Goal: Task Accomplishment & Management: Use online tool/utility

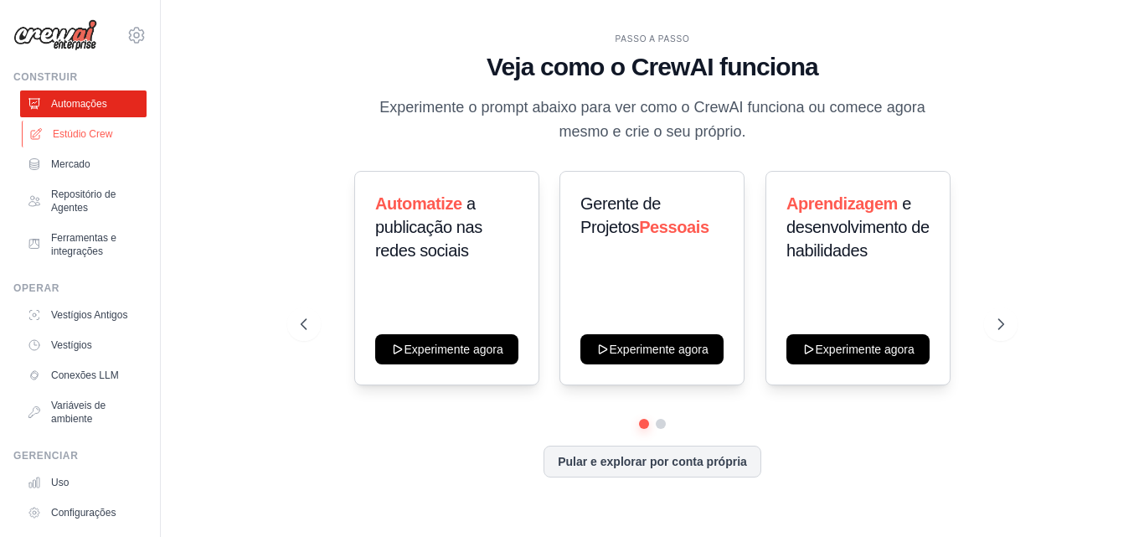
click at [110, 126] on link "Estúdio Crew" at bounding box center [85, 134] width 126 height 27
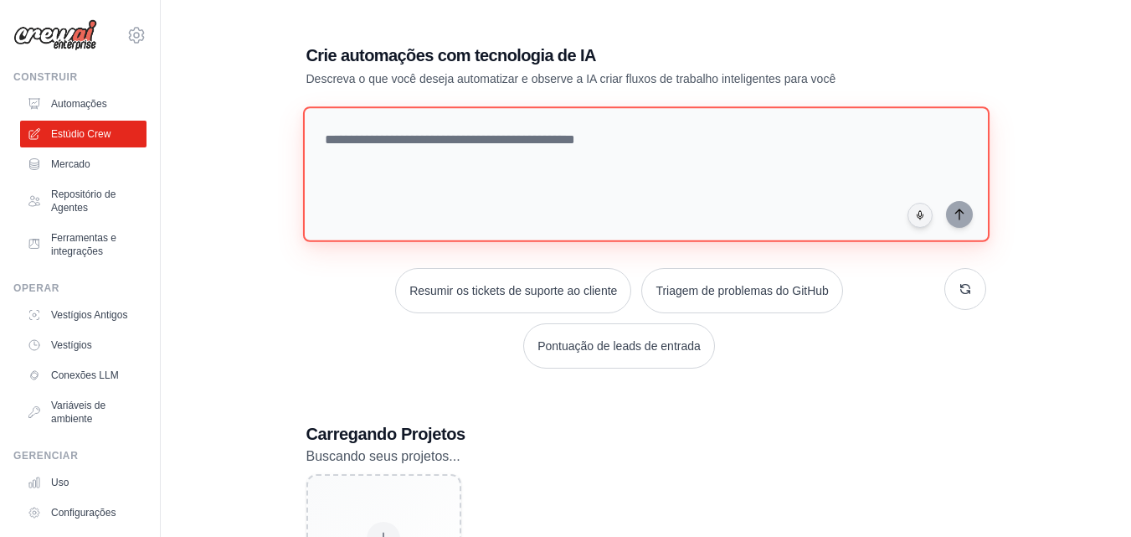
click at [550, 144] on textarea at bounding box center [645, 174] width 687 height 136
paste textarea "**********"
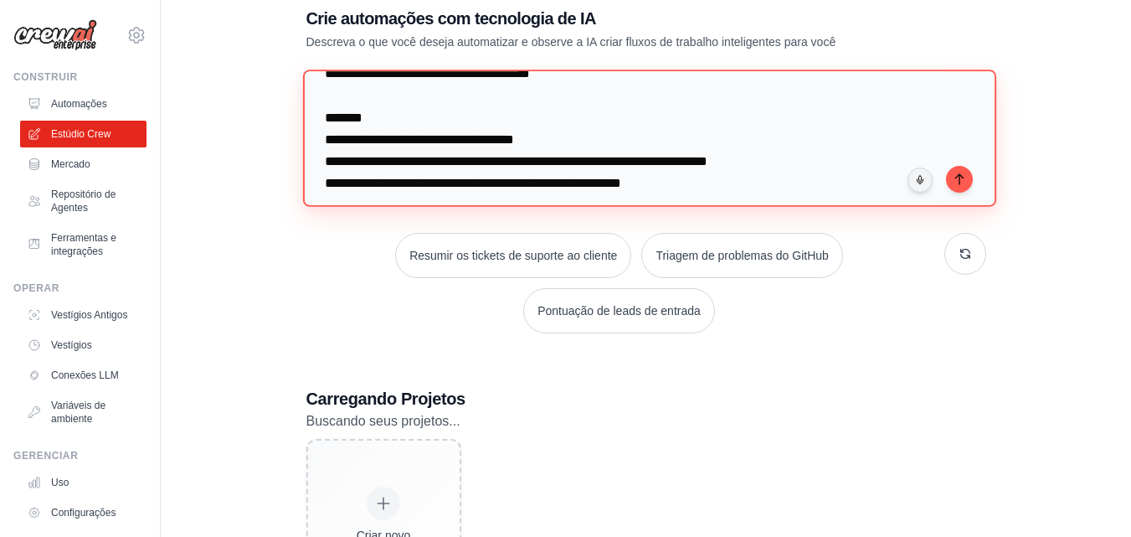
scroll to position [487, 0]
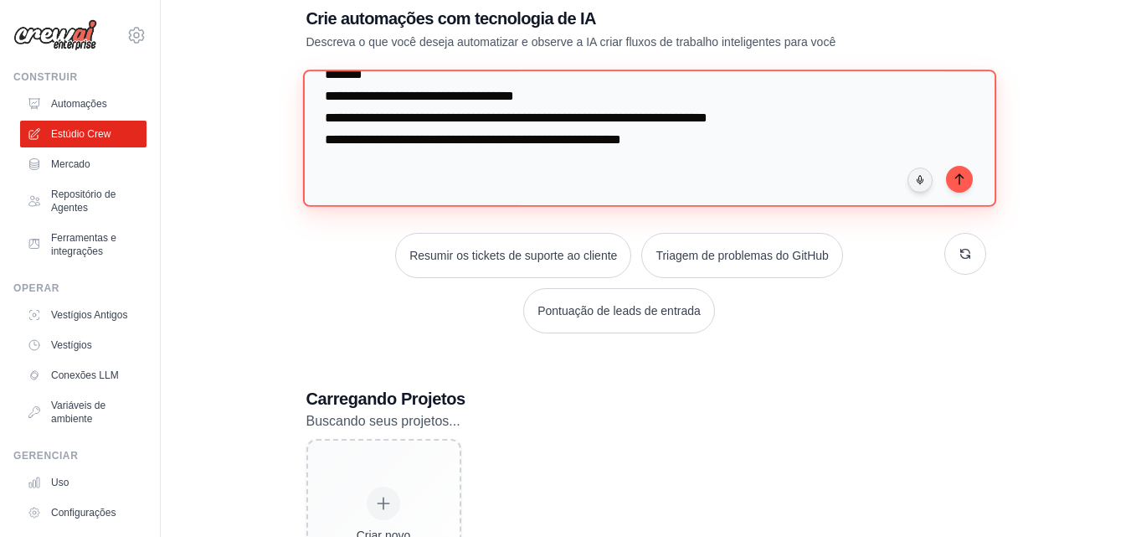
drag, startPoint x: 344, startPoint y: 149, endPoint x: 700, endPoint y: 179, distance: 357.1
click at [700, 179] on textarea at bounding box center [648, 137] width 693 height 136
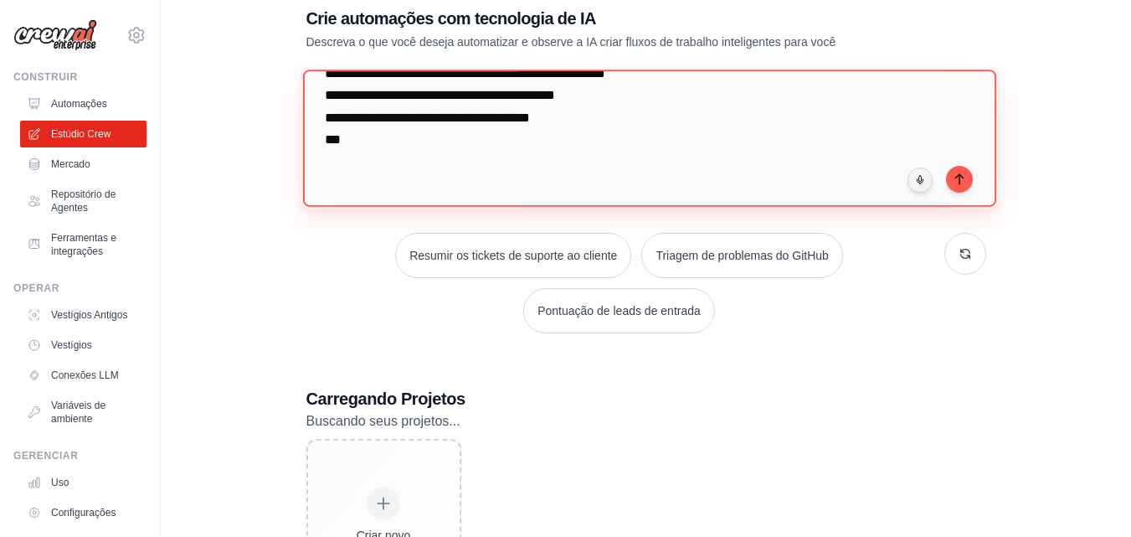
scroll to position [270, 0]
type textarea "**********"
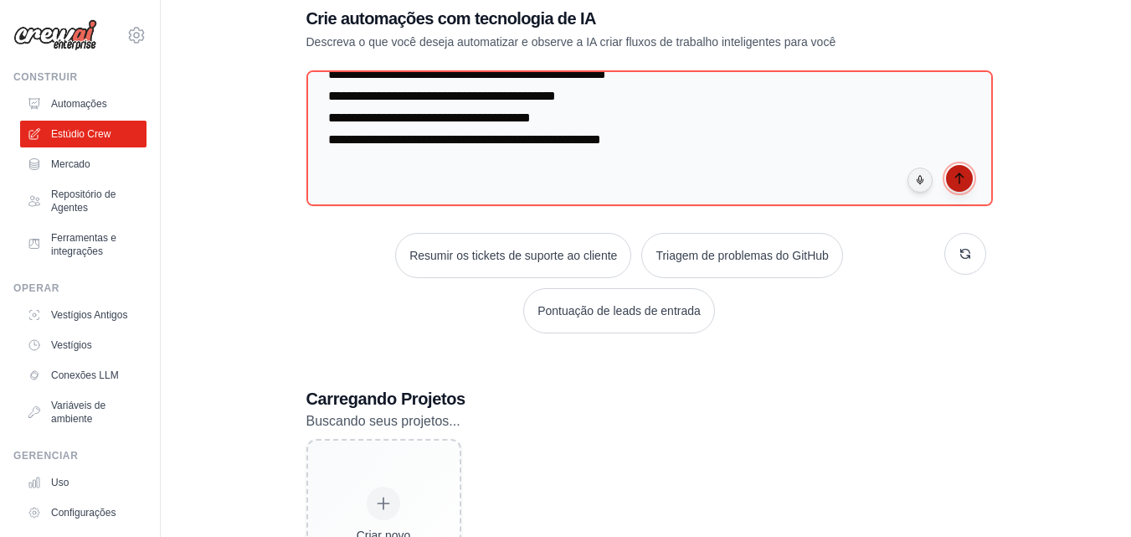
click at [959, 173] on icon "submit" at bounding box center [959, 178] width 8 height 10
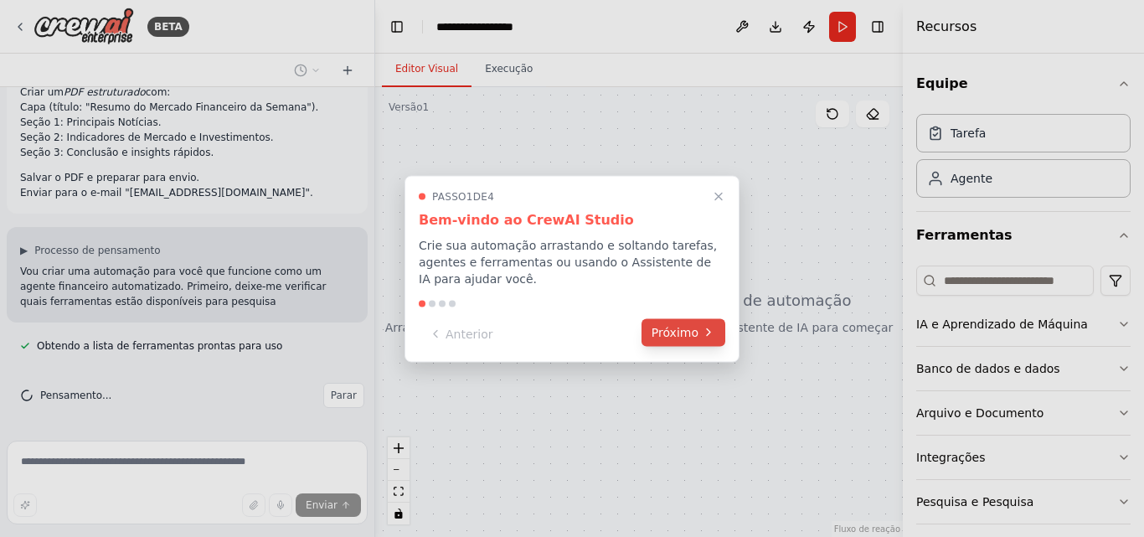
click at [706, 336] on icon at bounding box center [708, 332] width 13 height 13
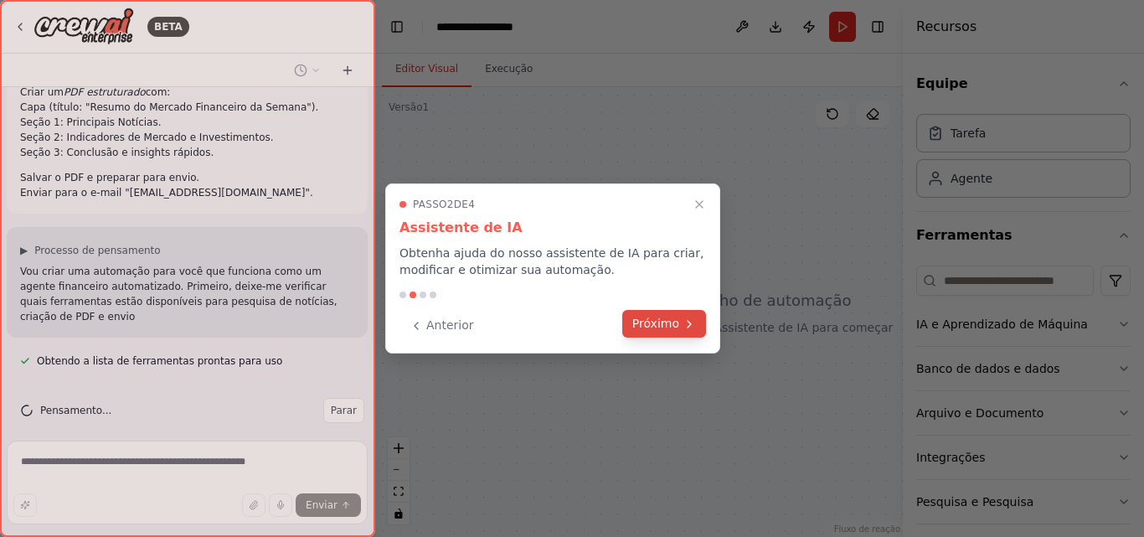
click at [673, 315] on font "Próximo" at bounding box center [655, 324] width 47 height 18
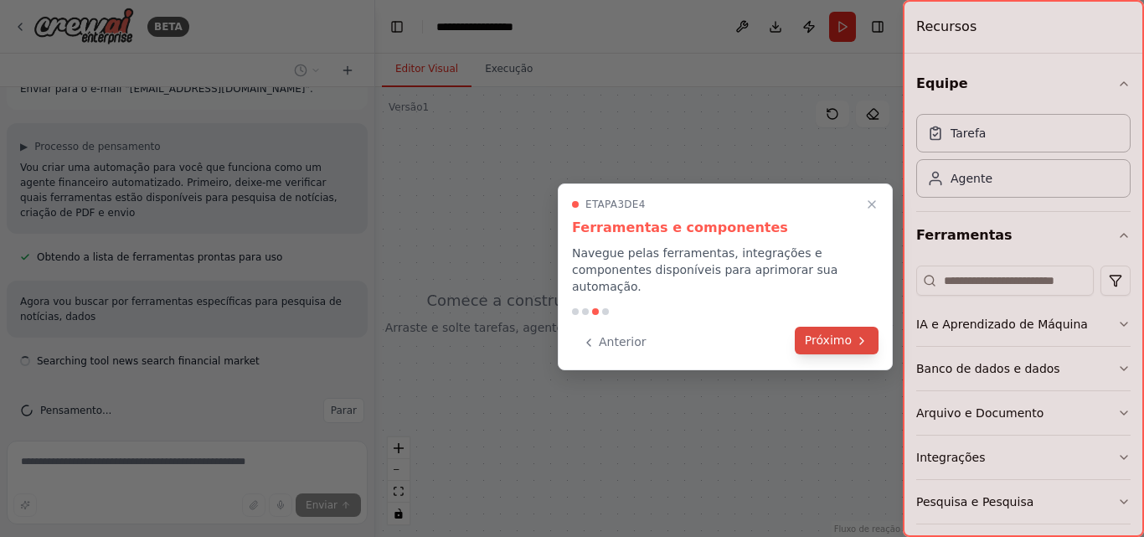
scroll to position [274, 0]
click at [818, 333] on font "Próximo" at bounding box center [828, 339] width 47 height 13
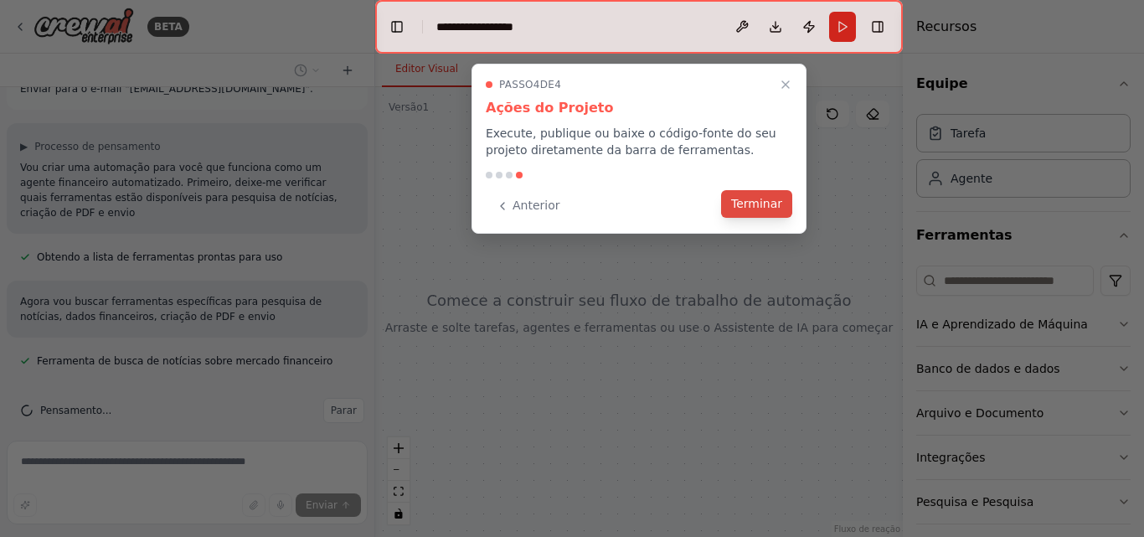
click at [744, 200] on font "Terminar" at bounding box center [756, 203] width 51 height 13
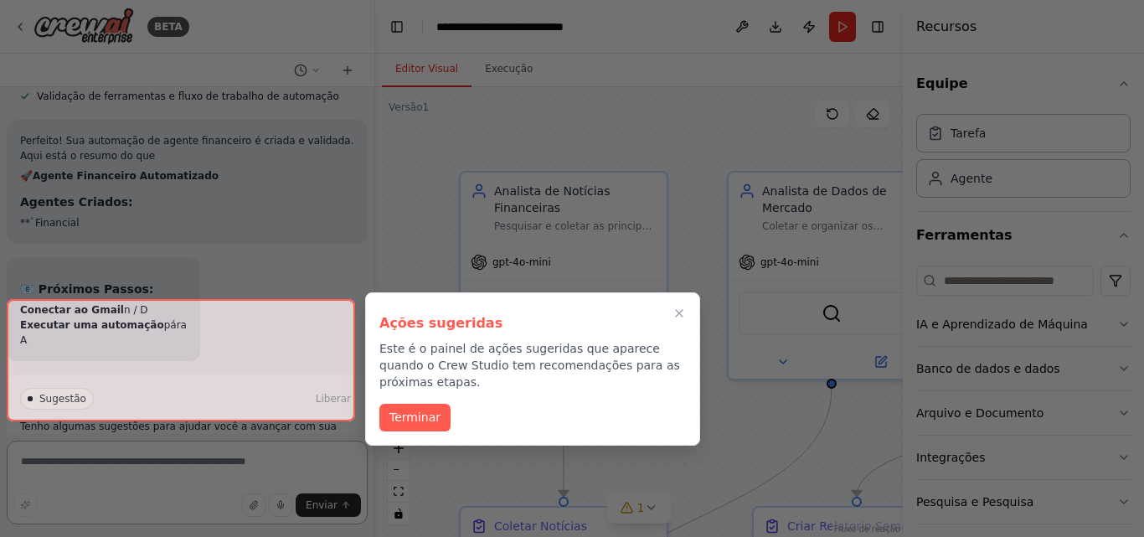
scroll to position [1871, 0]
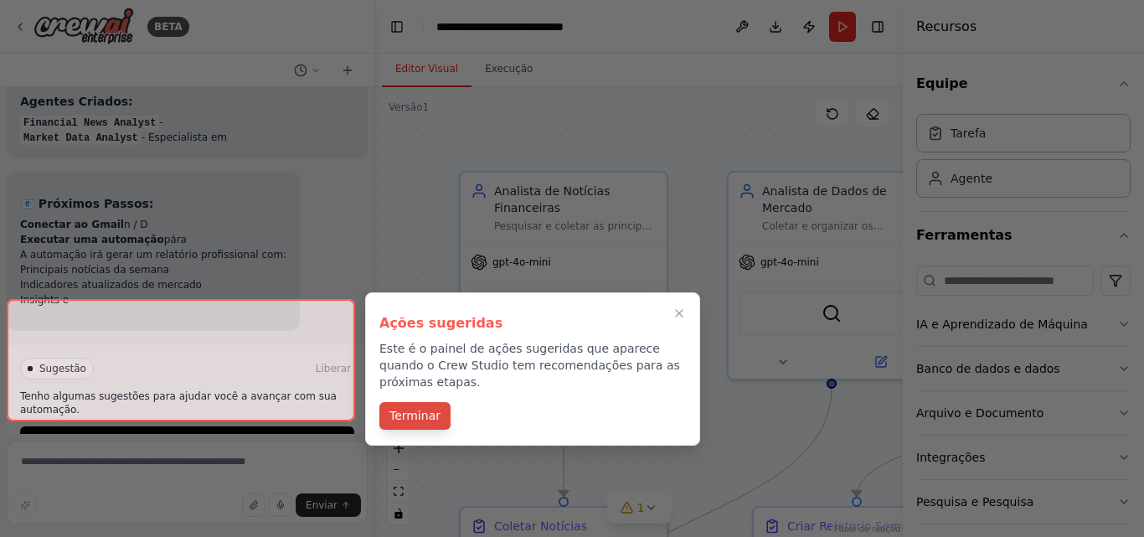
click at [445, 402] on button "Terminar" at bounding box center [414, 416] width 71 height 28
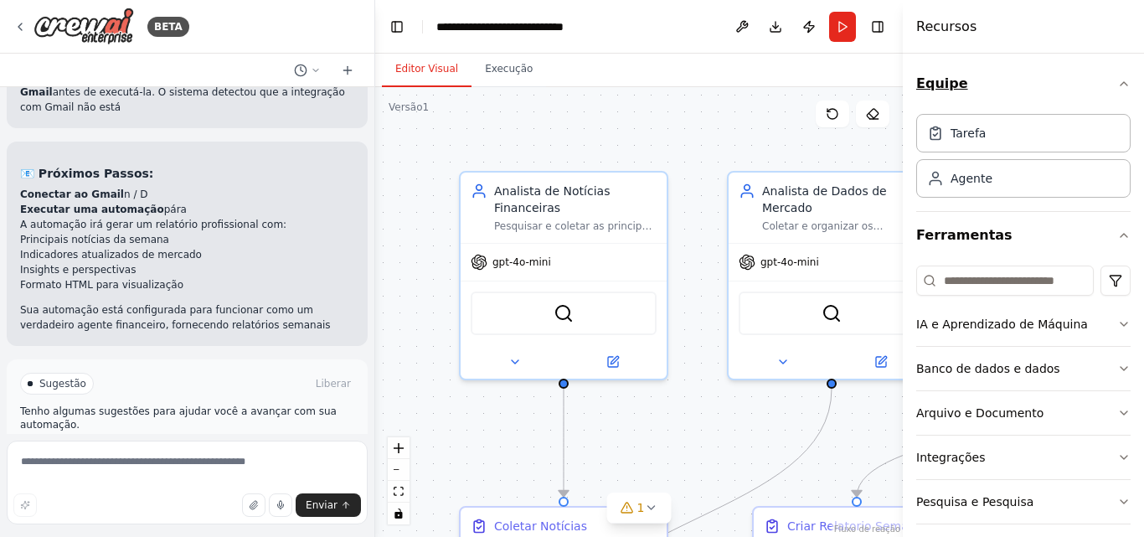
scroll to position [2232, 0]
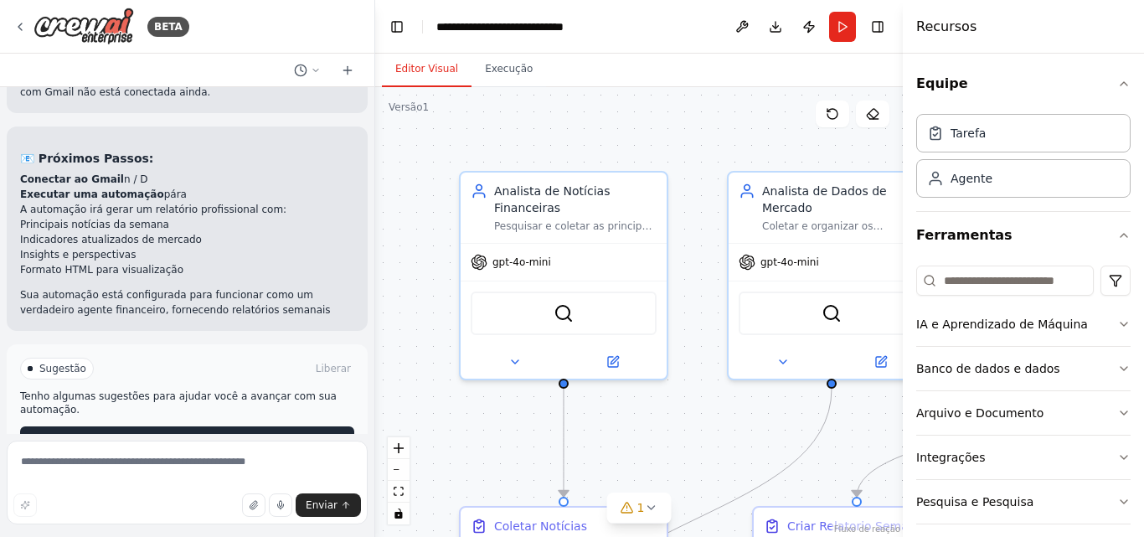
click at [330, 426] on button "Executar automação" at bounding box center [187, 439] width 334 height 27
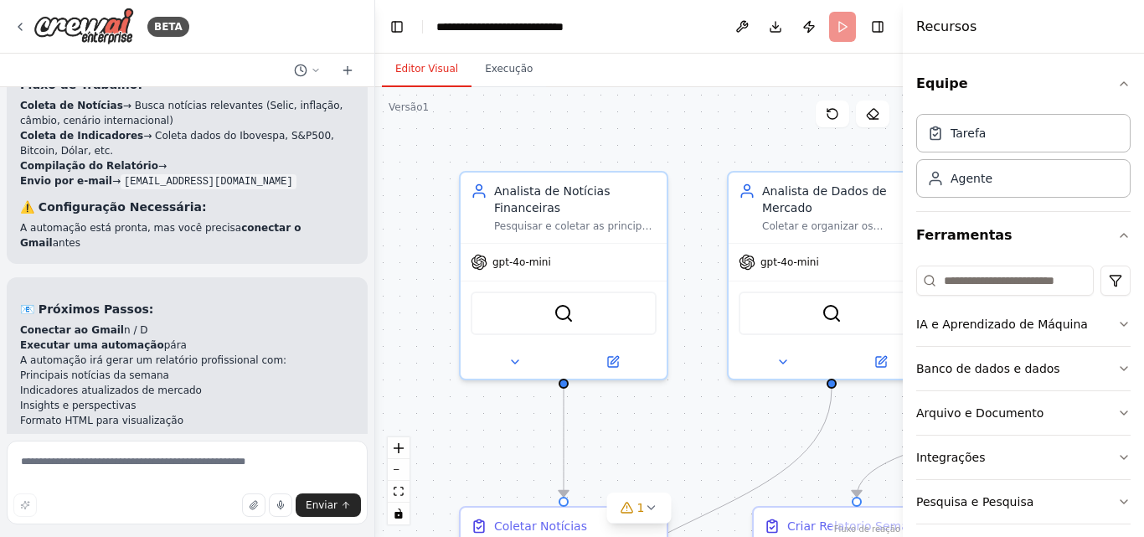
scroll to position [2021, 0]
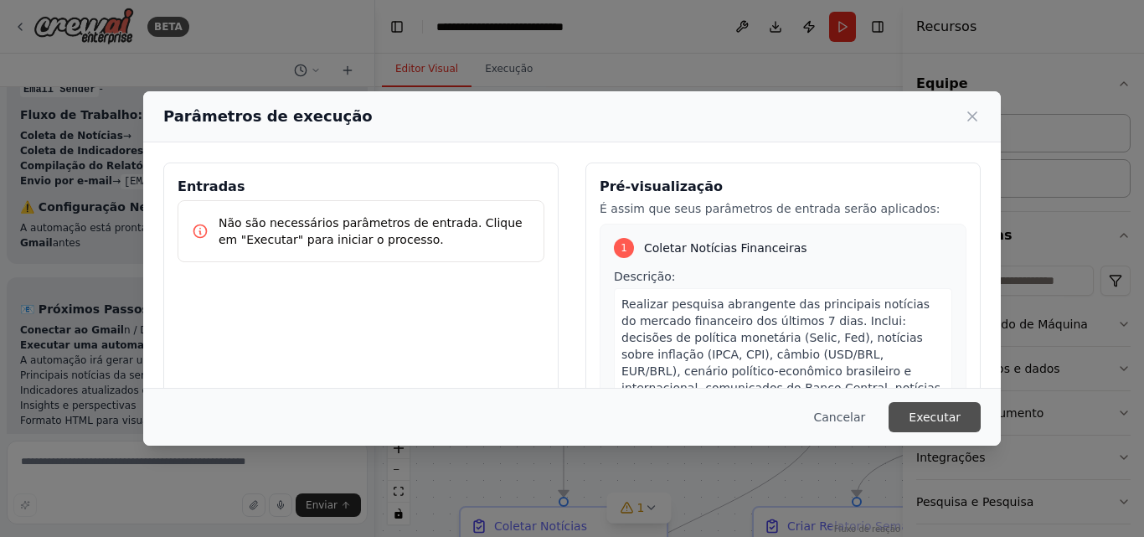
click at [924, 410] on font "Executar" at bounding box center [935, 416] width 52 height 13
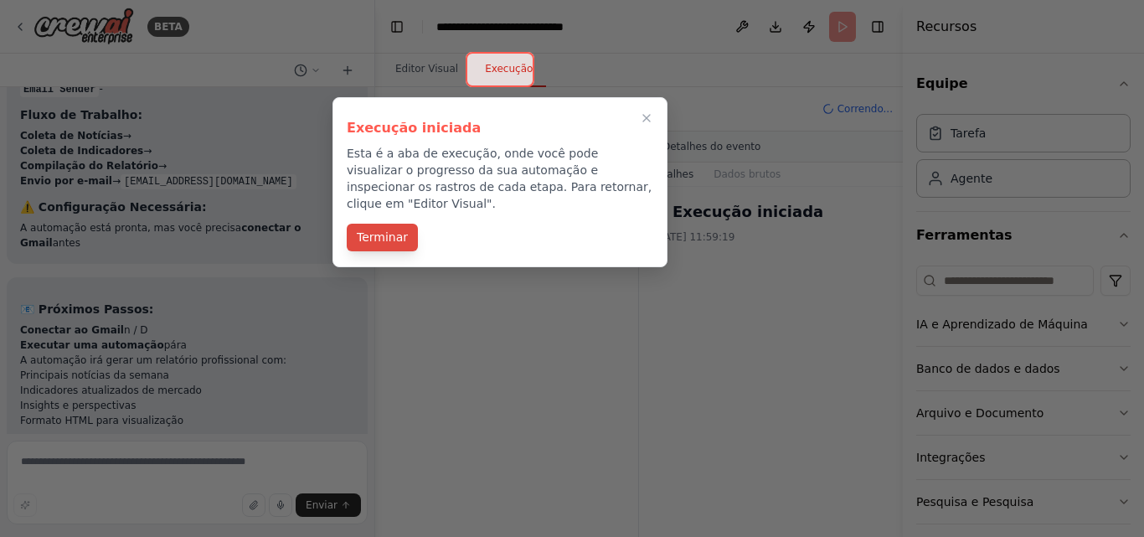
click at [390, 230] on font "Terminar" at bounding box center [382, 236] width 51 height 13
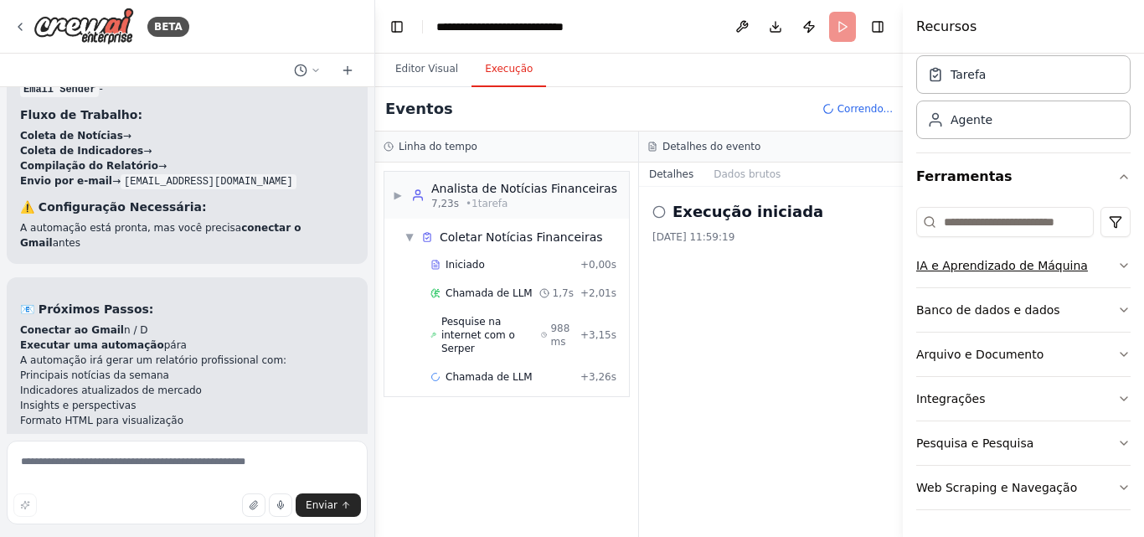
scroll to position [0, 0]
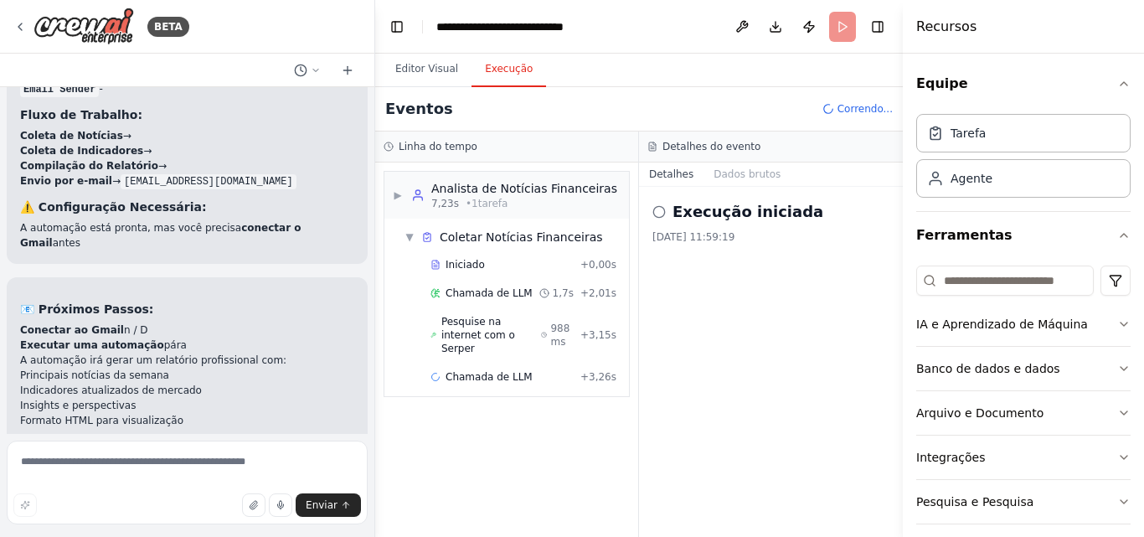
click at [881, 73] on div "Editor Visual Execução" at bounding box center [639, 70] width 528 height 33
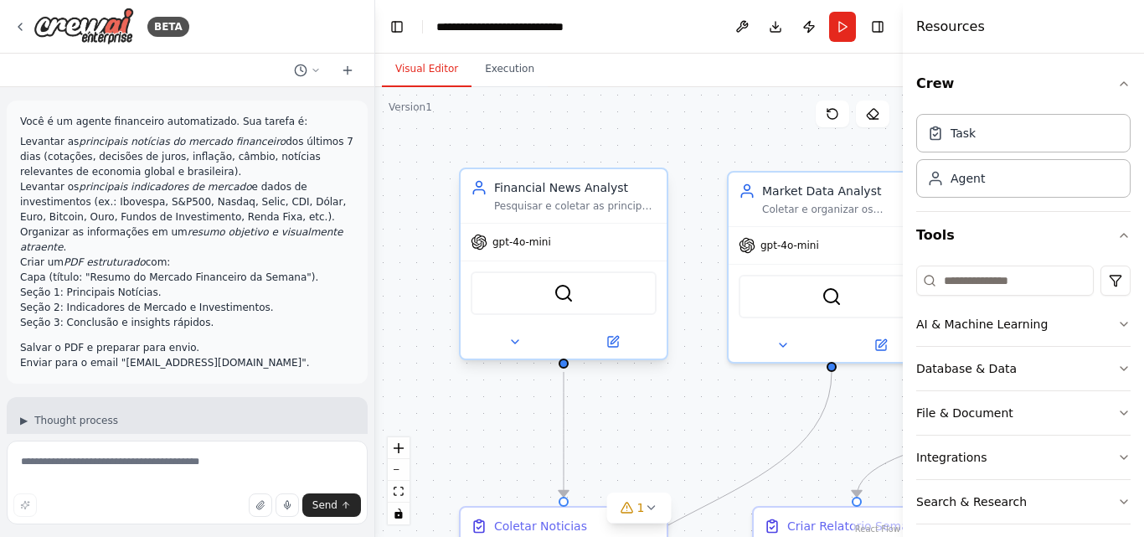
scroll to position [2186, 0]
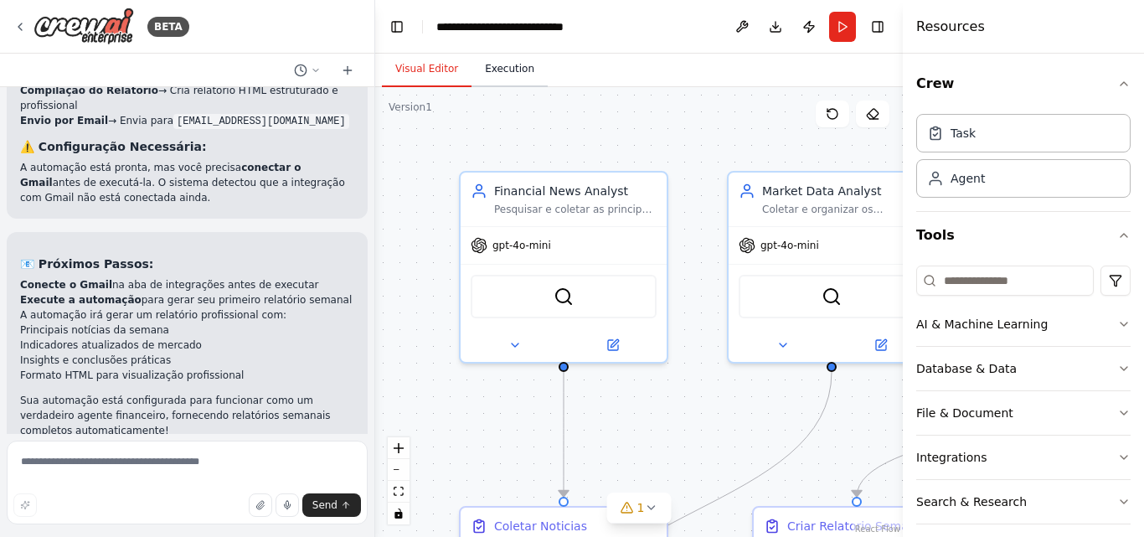
click at [508, 73] on button "Execution" at bounding box center [509, 69] width 76 height 35
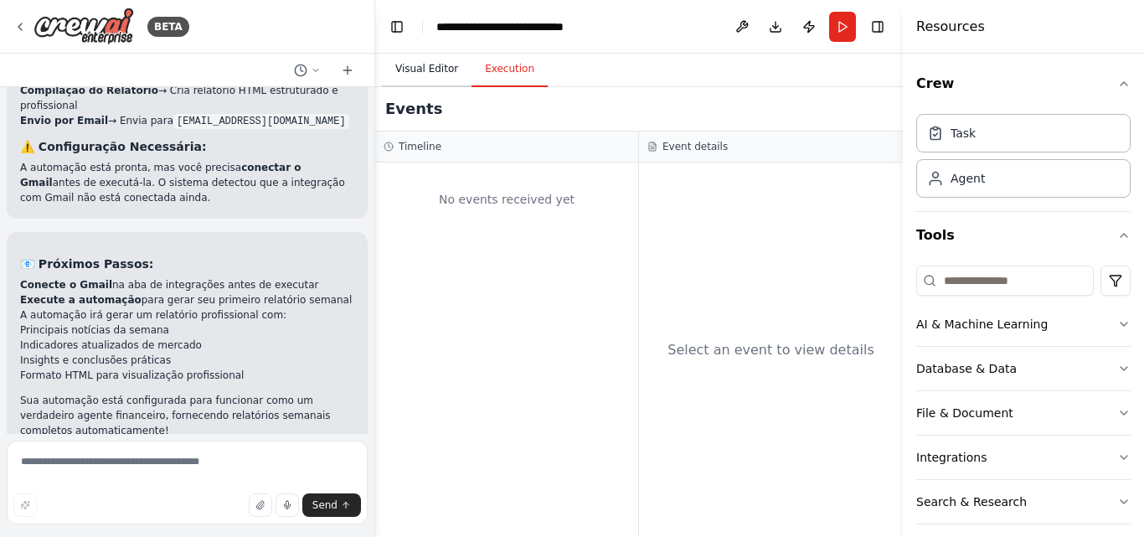
click at [430, 69] on button "Visual Editor" at bounding box center [427, 69] width 90 height 35
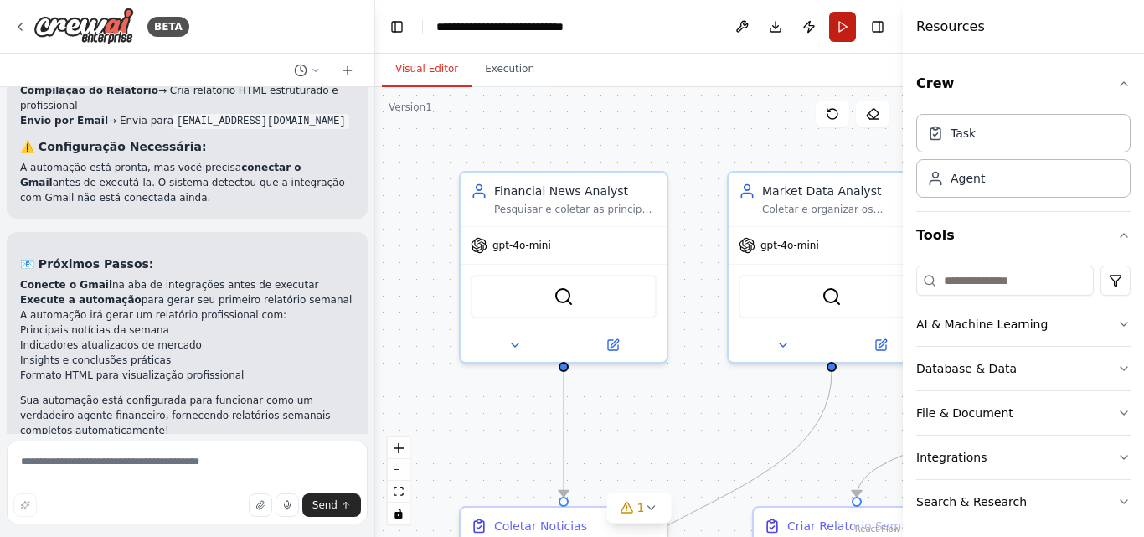
click at [839, 25] on button "Run" at bounding box center [842, 27] width 27 height 30
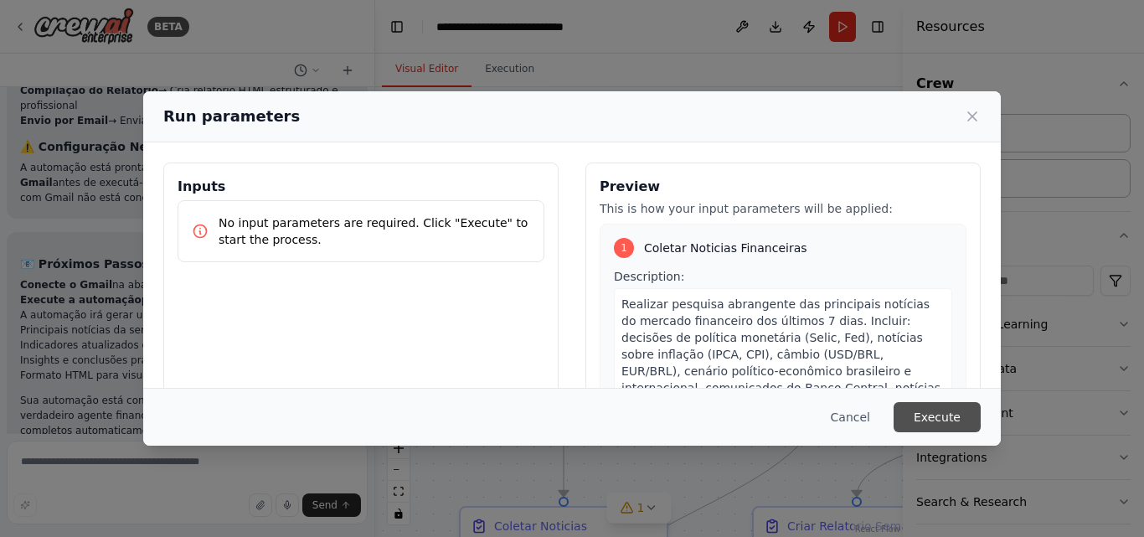
click at [947, 408] on button "Execute" at bounding box center [936, 417] width 87 height 30
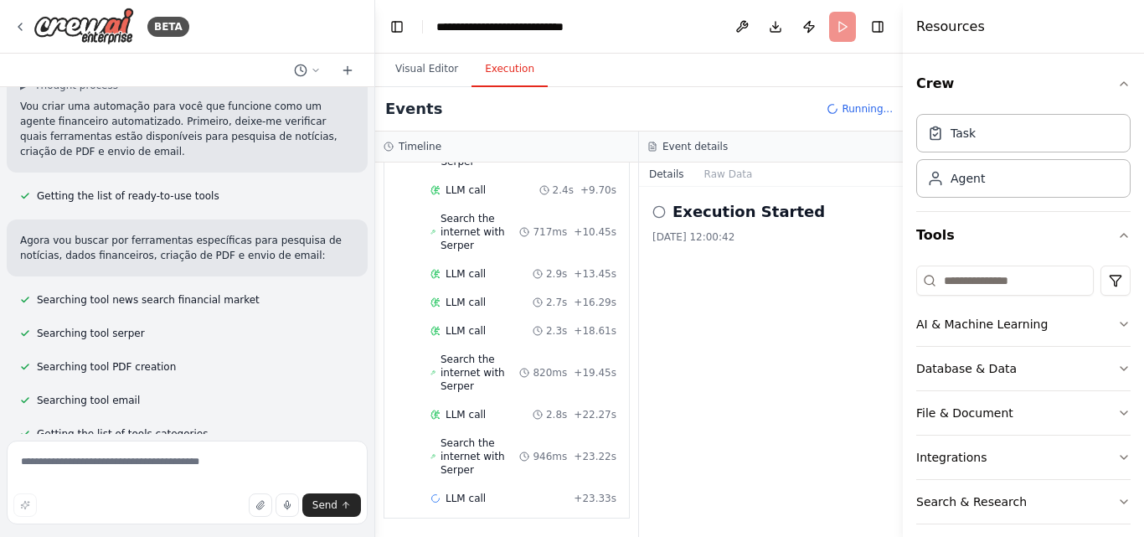
scroll to position [670, 0]
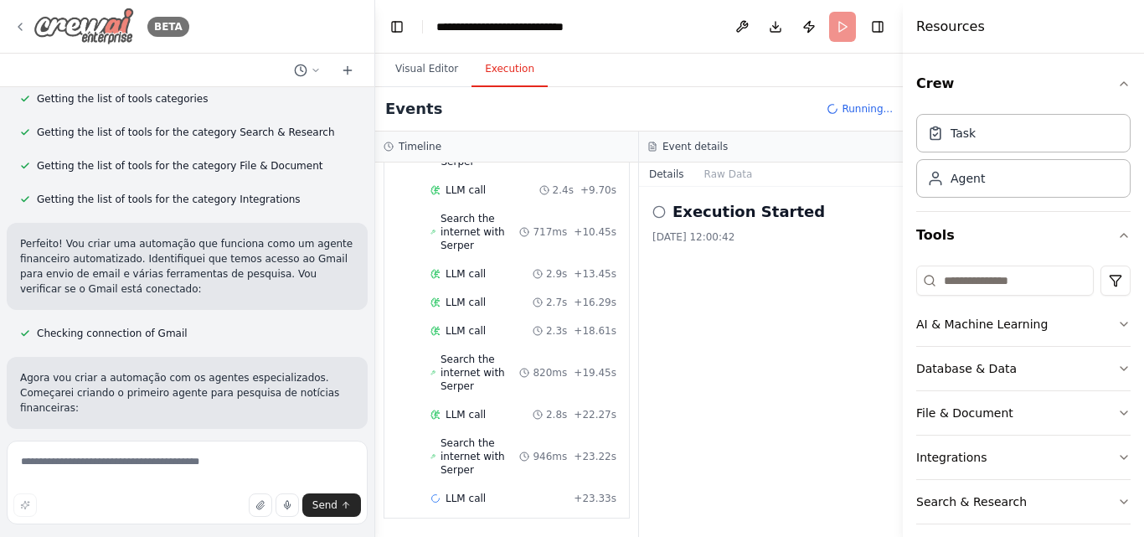
click at [16, 27] on icon at bounding box center [19, 26] width 13 height 13
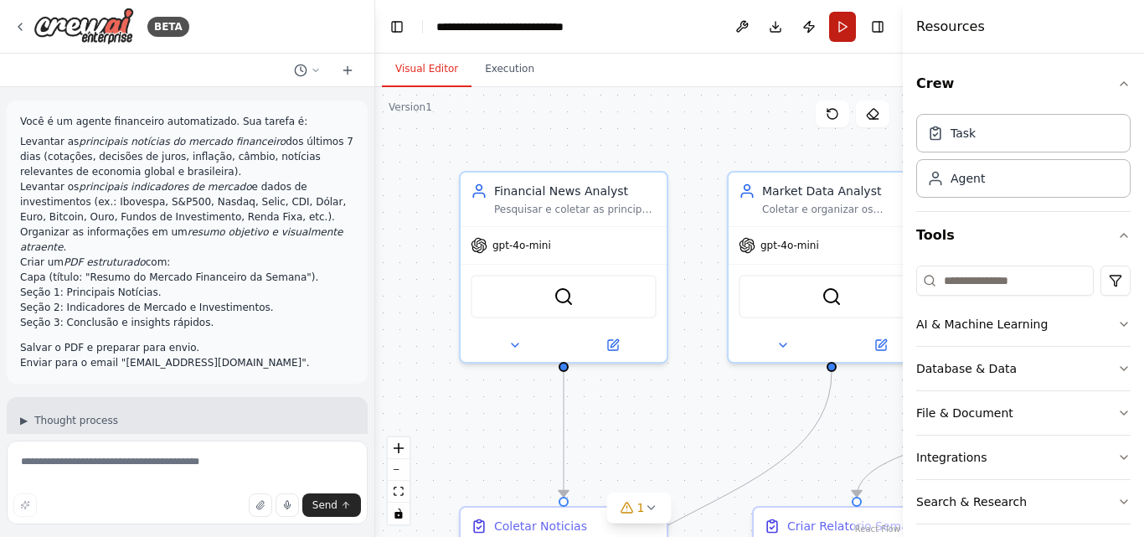
scroll to position [2186, 0]
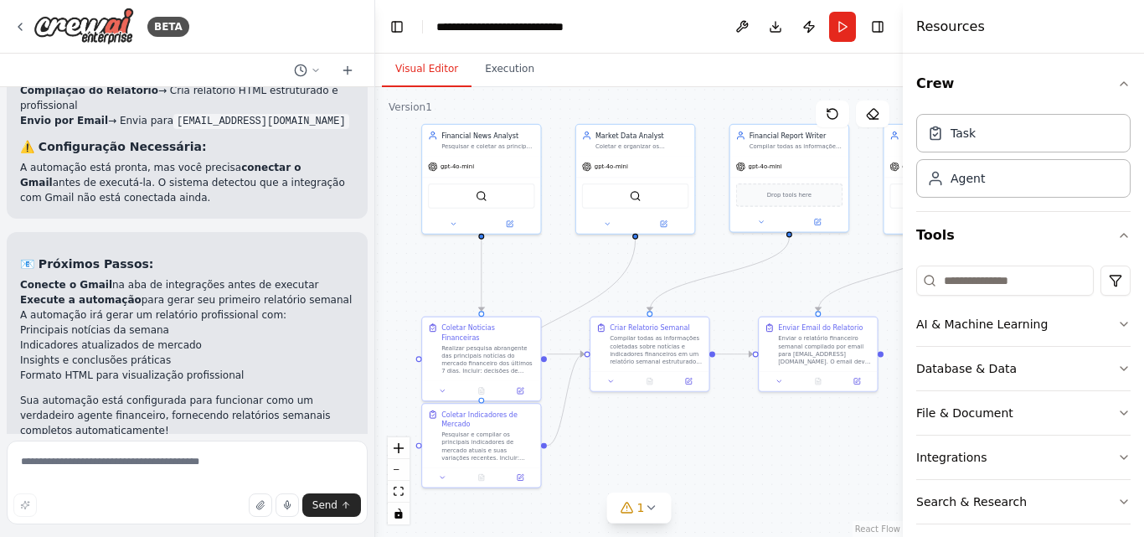
drag, startPoint x: 515, startPoint y: 226, endPoint x: 348, endPoint y: 106, distance: 205.2
click at [348, 106] on div "BETA Você é um agente financeiro automatizado. Sua tarefa é: Levantar as princi…" at bounding box center [572, 268] width 1144 height 537
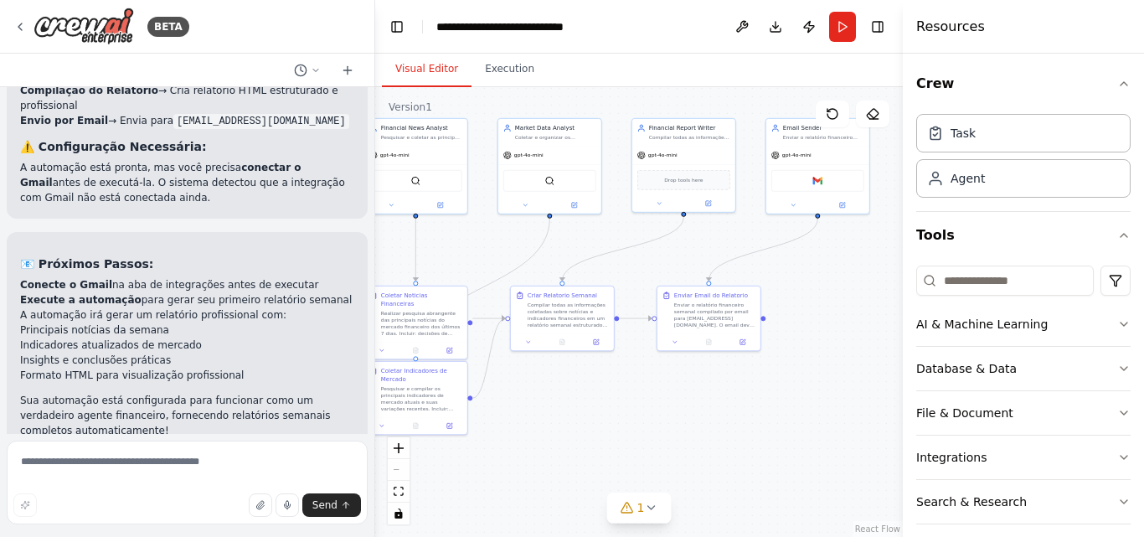
drag, startPoint x: 703, startPoint y: 435, endPoint x: 623, endPoint y: 392, distance: 91.0
click at [623, 392] on div ".deletable-edge-delete-btn { width: 20px; height: 20px; border: 0px solid #ffff…" at bounding box center [639, 312] width 528 height 450
click at [837, 29] on button "Run" at bounding box center [842, 27] width 27 height 30
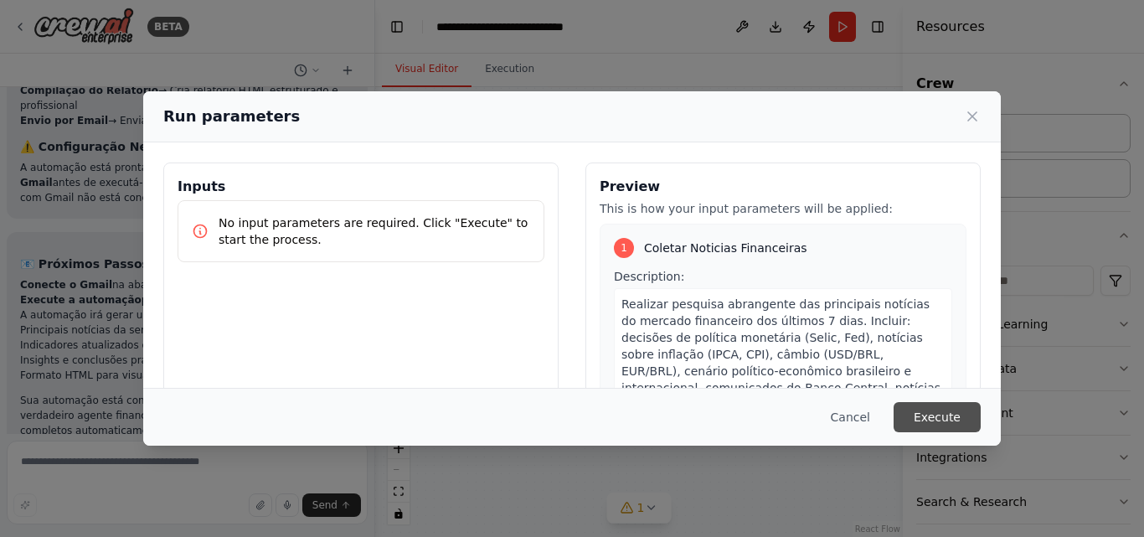
click at [929, 409] on button "Execute" at bounding box center [936, 417] width 87 height 30
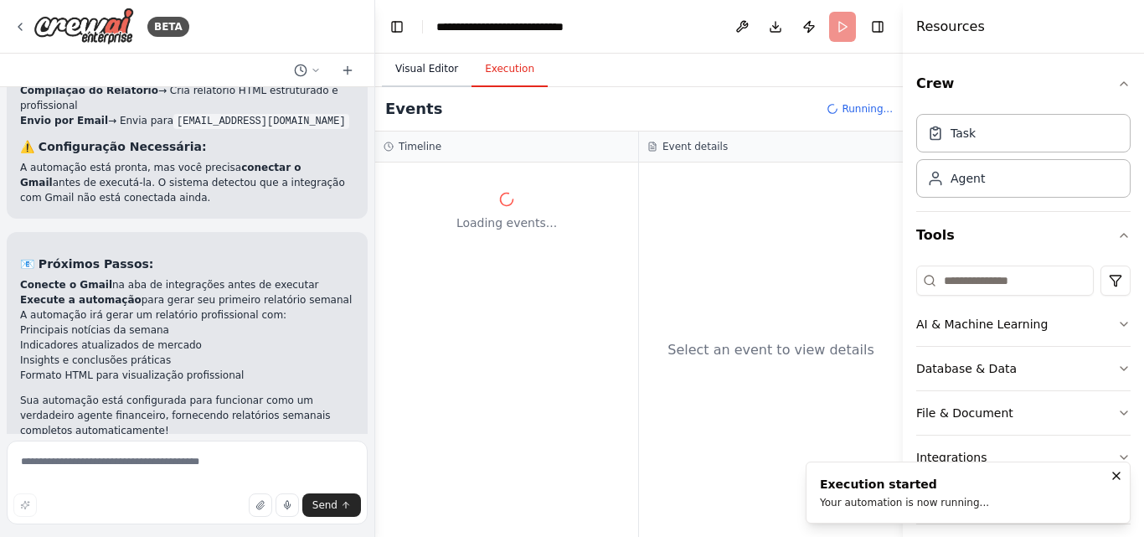
click at [425, 63] on button "Visual Editor" at bounding box center [427, 69] width 90 height 35
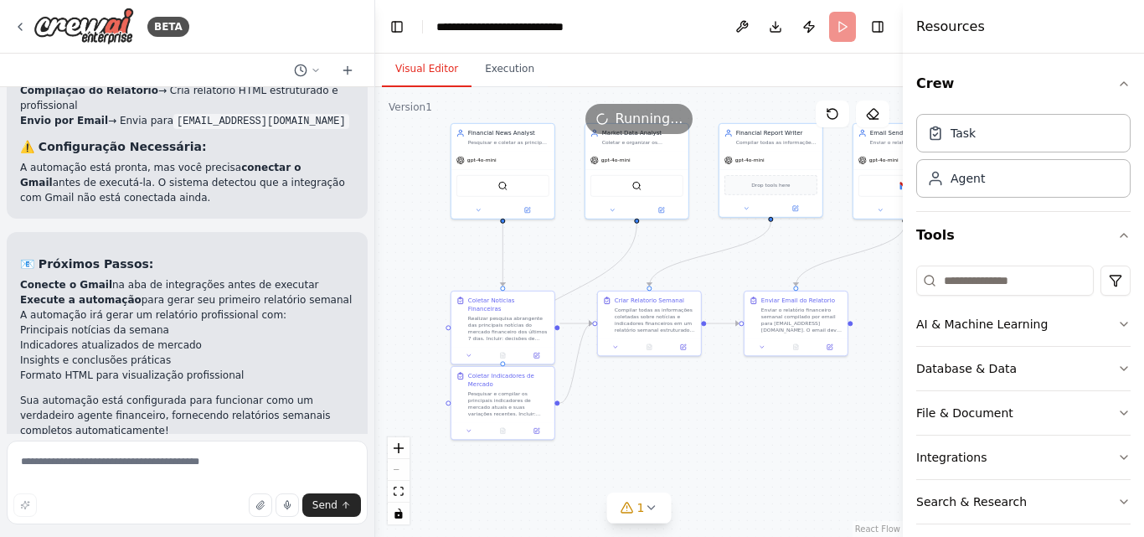
drag, startPoint x: 482, startPoint y: 251, endPoint x: 569, endPoint y: 256, distance: 87.2
click at [569, 256] on div ".deletable-edge-delete-btn { width: 20px; height: 20px; border: 0px solid #ffff…" at bounding box center [639, 312] width 528 height 450
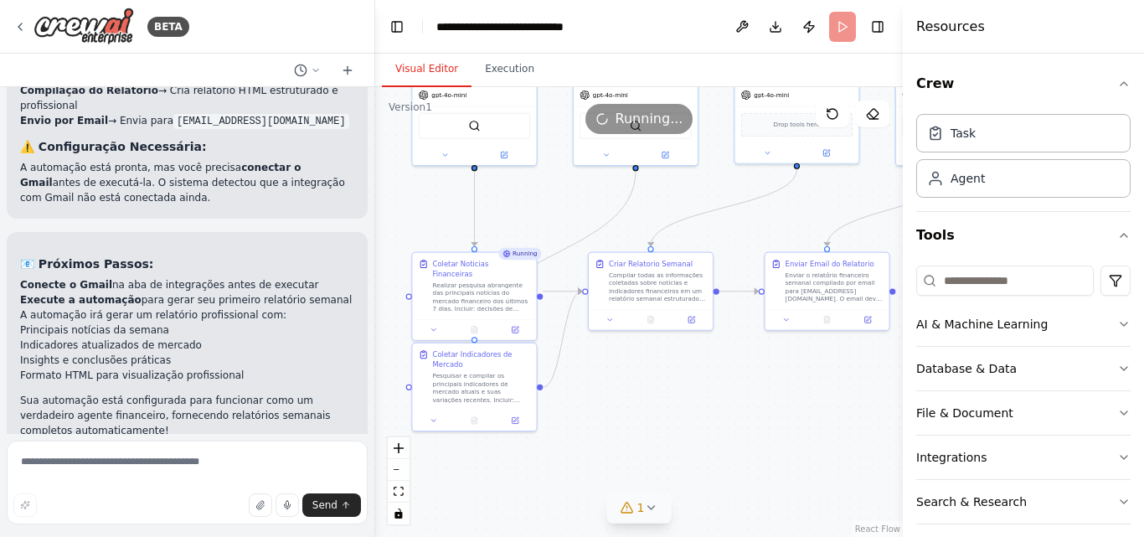
click at [644, 504] on icon at bounding box center [650, 507] width 13 height 13
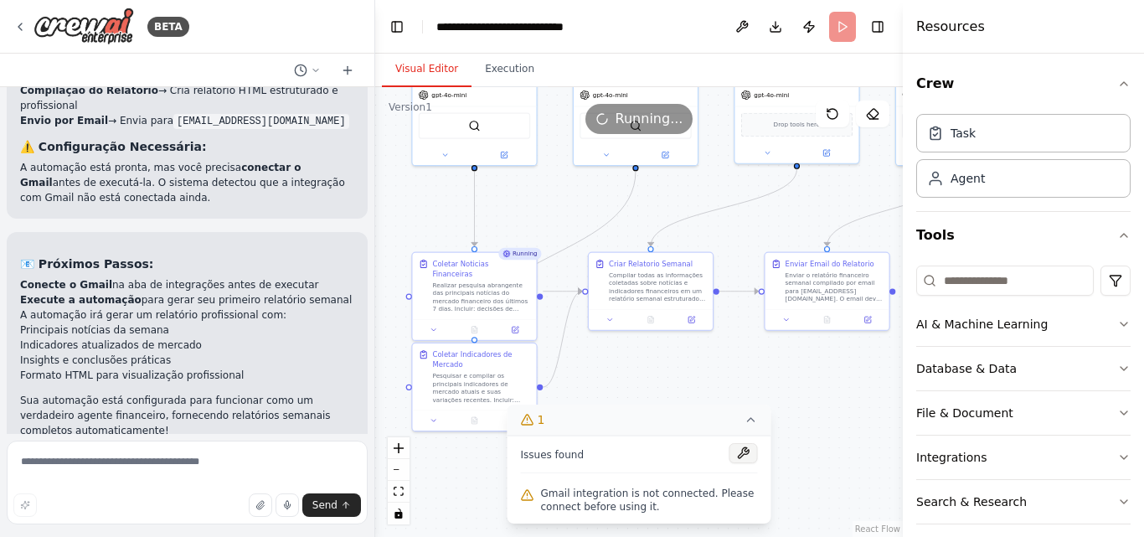
click at [744, 459] on button at bounding box center [743, 453] width 28 height 20
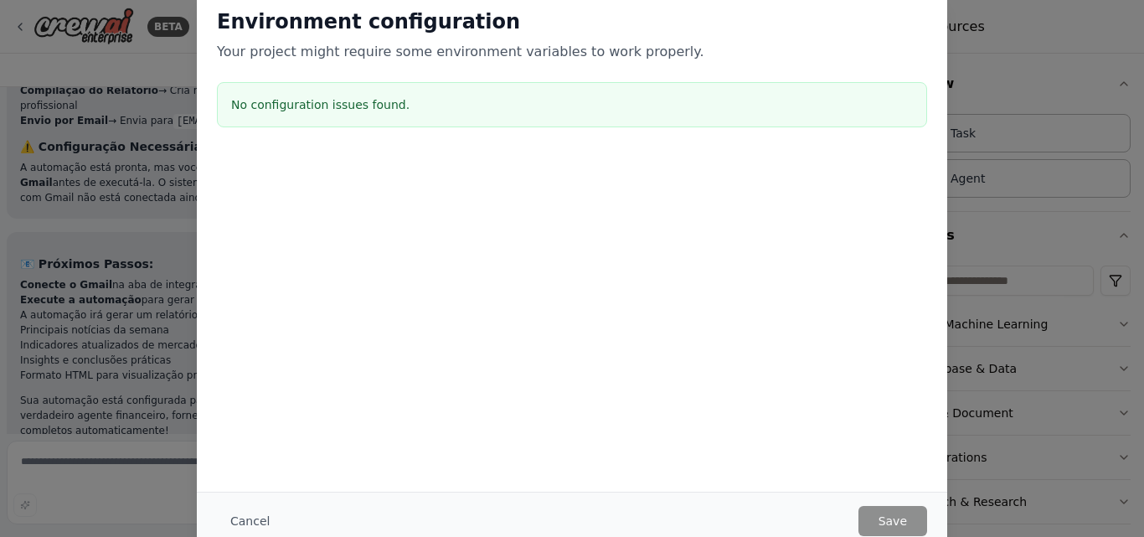
click at [413, 109] on h3 "No configuration issues found." at bounding box center [572, 104] width 682 height 17
click at [250, 518] on button "Cancel" at bounding box center [250, 521] width 66 height 30
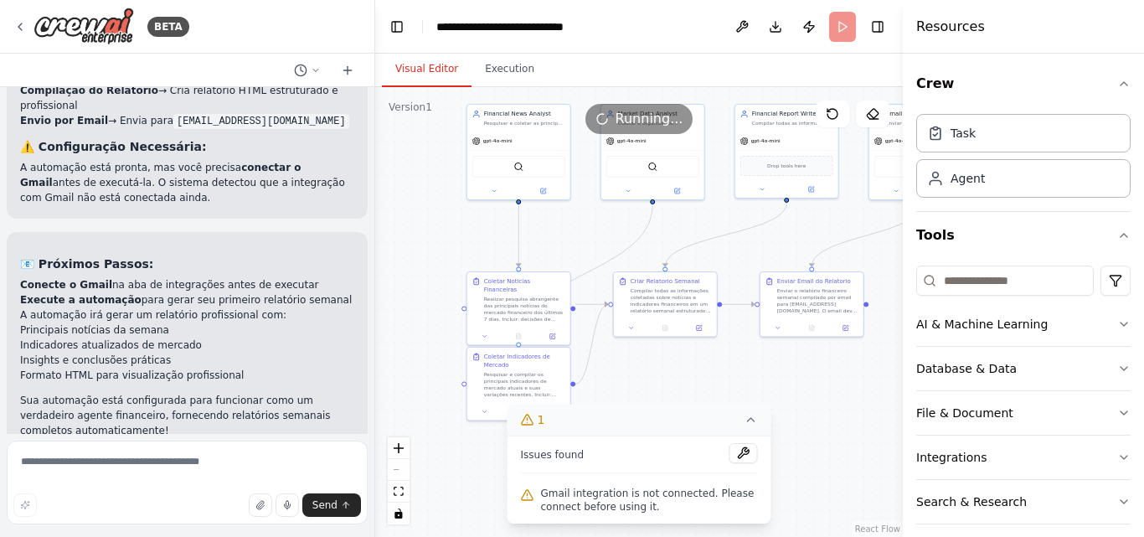
click at [631, 488] on span "Gmail integration is not connected. Please connect before using it." at bounding box center [649, 499] width 217 height 27
click at [533, 499] on icon at bounding box center [527, 495] width 11 height 10
click at [750, 454] on button at bounding box center [743, 453] width 28 height 20
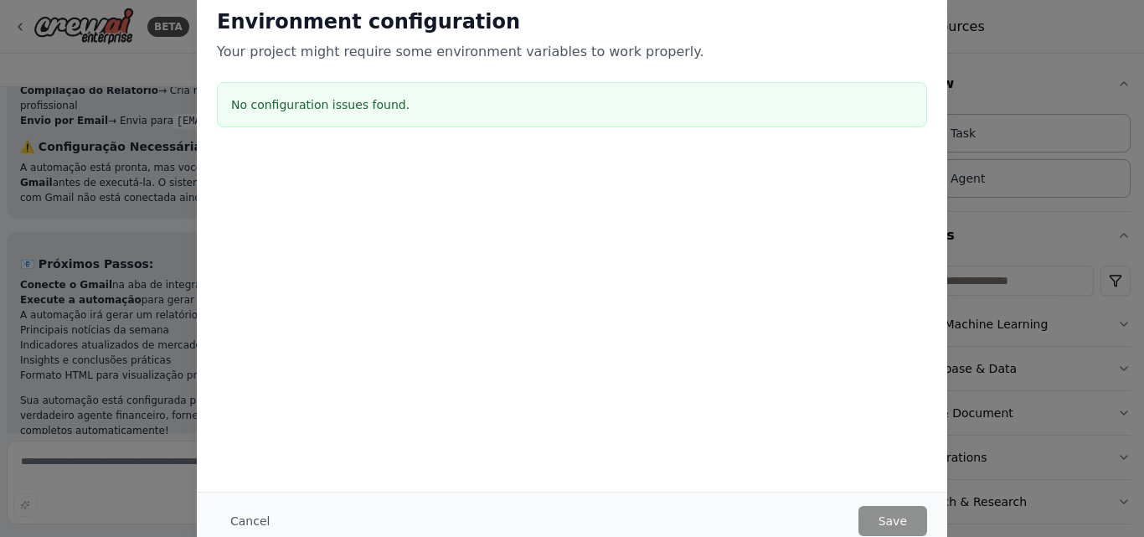
click at [321, 119] on div "No configuration issues found." at bounding box center [572, 104] width 710 height 45
click at [485, 90] on div "No configuration issues found." at bounding box center [572, 104] width 710 height 45
click at [232, 513] on button "Cancel" at bounding box center [250, 521] width 66 height 30
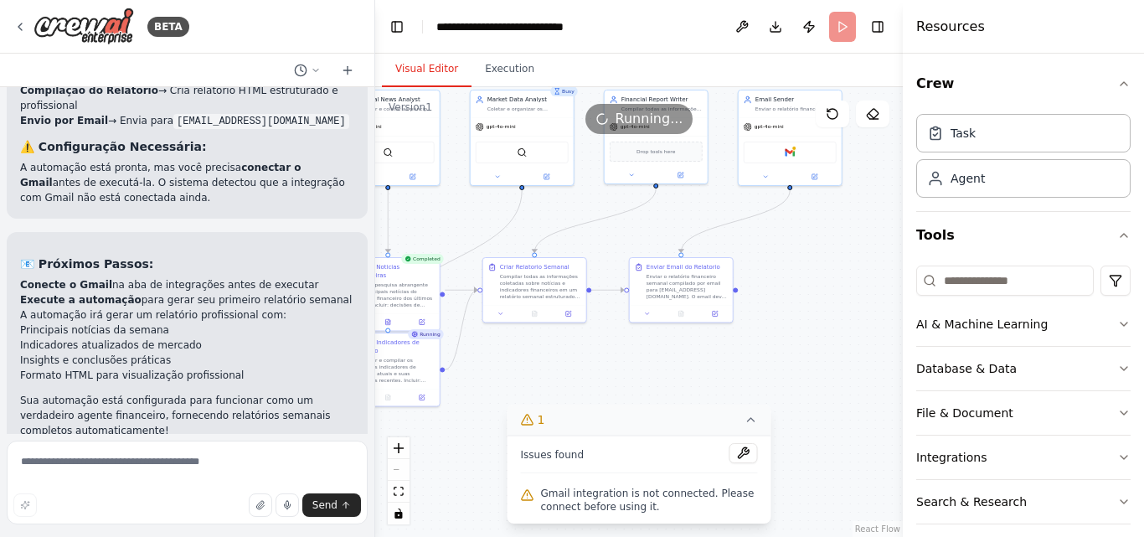
drag, startPoint x: 749, startPoint y: 380, endPoint x: 619, endPoint y: 366, distance: 131.4
click at [619, 366] on div ".deletable-edge-delete-btn { width: 20px; height: 20px; border: 0px solid #ffff…" at bounding box center [639, 312] width 528 height 450
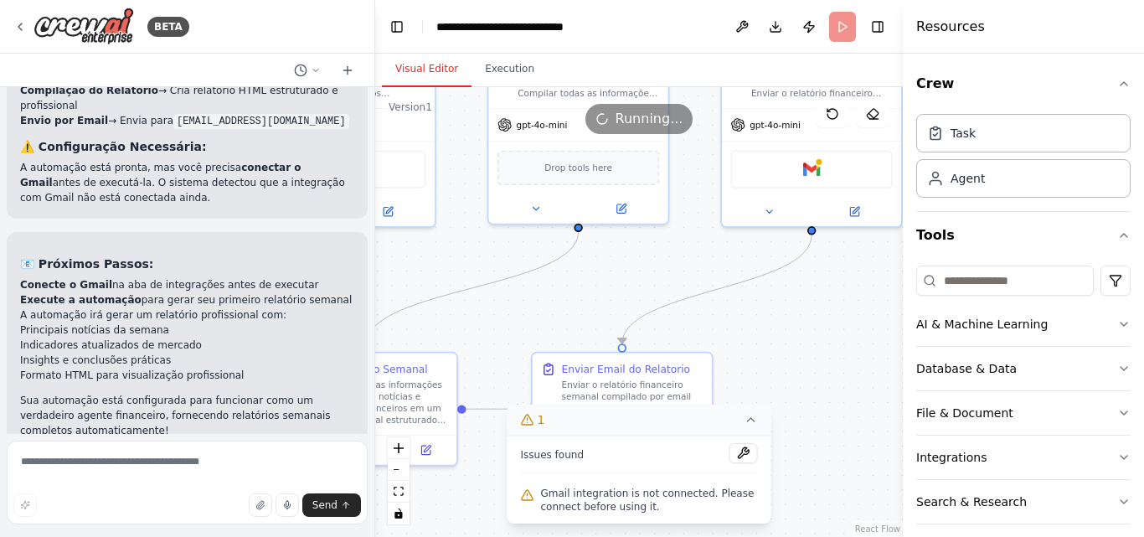
drag, startPoint x: 831, startPoint y: 274, endPoint x: 838, endPoint y: 424, distance: 150.0
click at [838, 424] on div ".deletable-edge-delete-btn { width: 20px; height: 20px; border: 0px solid #ffff…" at bounding box center [639, 312] width 528 height 450
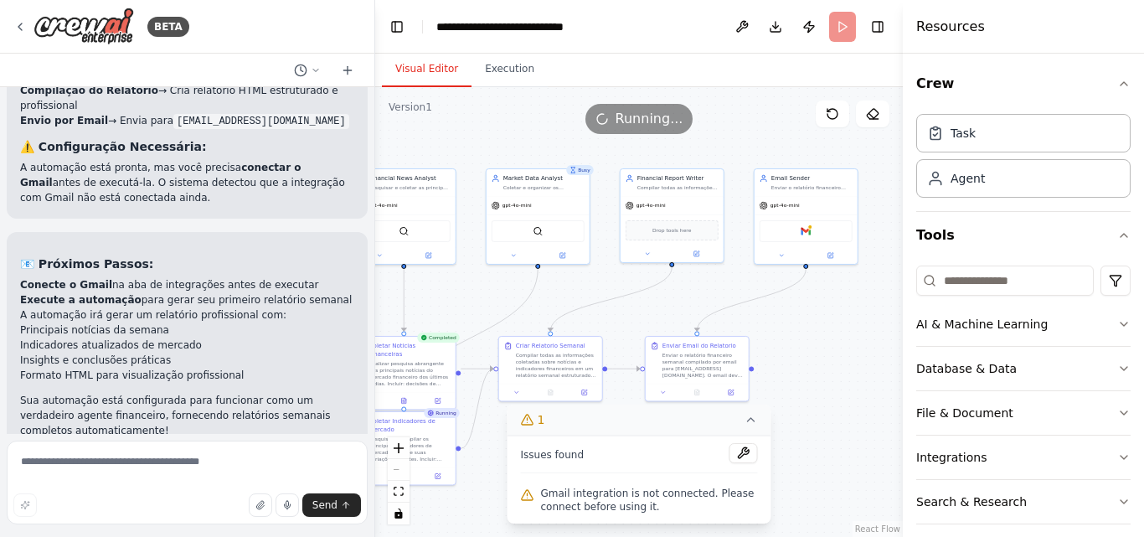
drag, startPoint x: 796, startPoint y: 196, endPoint x: 752, endPoint y: 382, distance: 191.1
click at [752, 382] on div ".deletable-edge-delete-btn { width: 20px; height: 20px; border: 0px solid #ffff…" at bounding box center [639, 312] width 528 height 450
click at [734, 394] on icon at bounding box center [731, 390] width 7 height 7
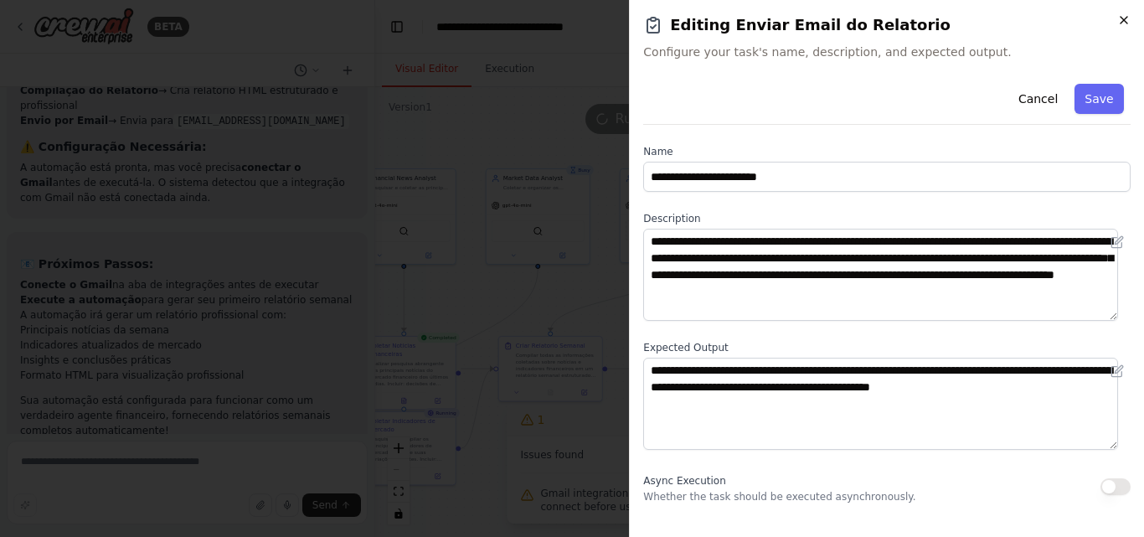
click at [1121, 18] on icon "button" at bounding box center [1123, 20] width 7 height 7
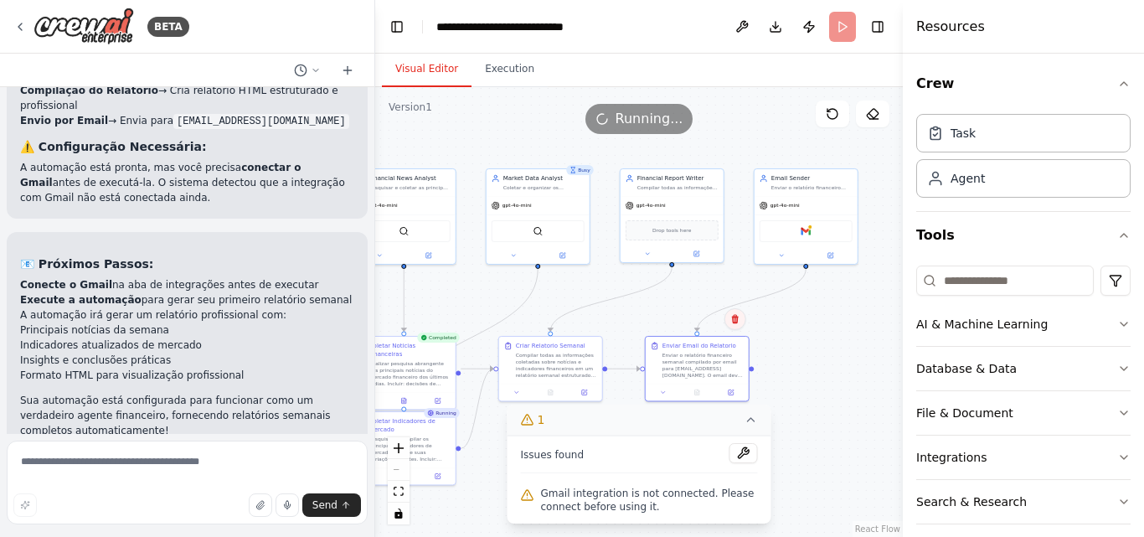
click at [738, 322] on icon at bounding box center [735, 319] width 10 height 10
click at [703, 319] on button "Confirm" at bounding box center [686, 319] width 59 height 20
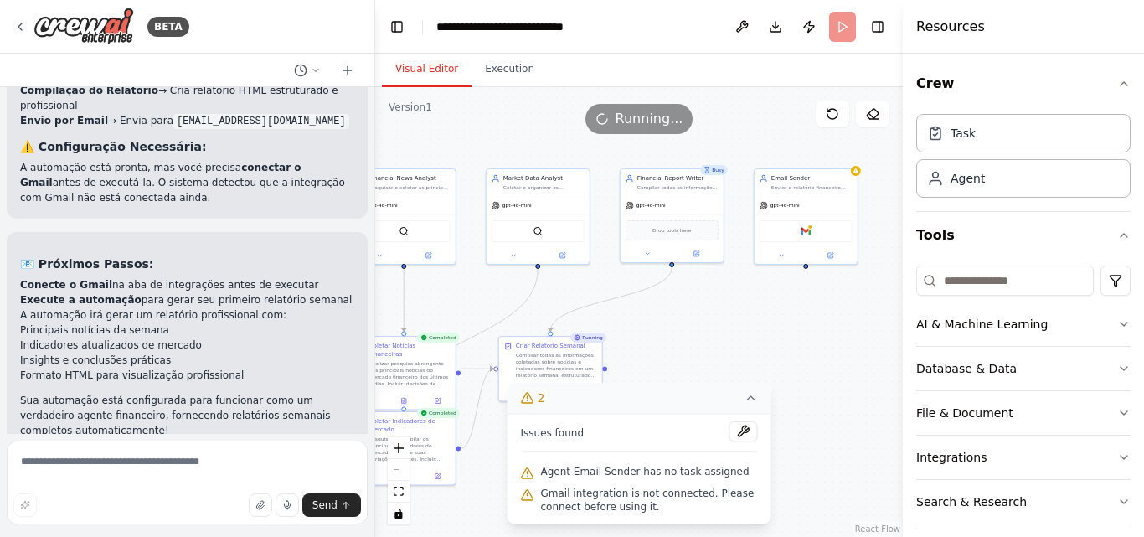
click at [858, 176] on div ".deletable-edge-delete-btn { width: 20px; height: 20px; border: 0px solid #ffff…" at bounding box center [639, 312] width 528 height 450
click at [835, 250] on button at bounding box center [830, 254] width 48 height 10
click at [845, 152] on icon at bounding box center [844, 150] width 10 height 10
click at [816, 151] on button "Confirm" at bounding box center [795, 150] width 59 height 20
